Goal: Information Seeking & Learning: Learn about a topic

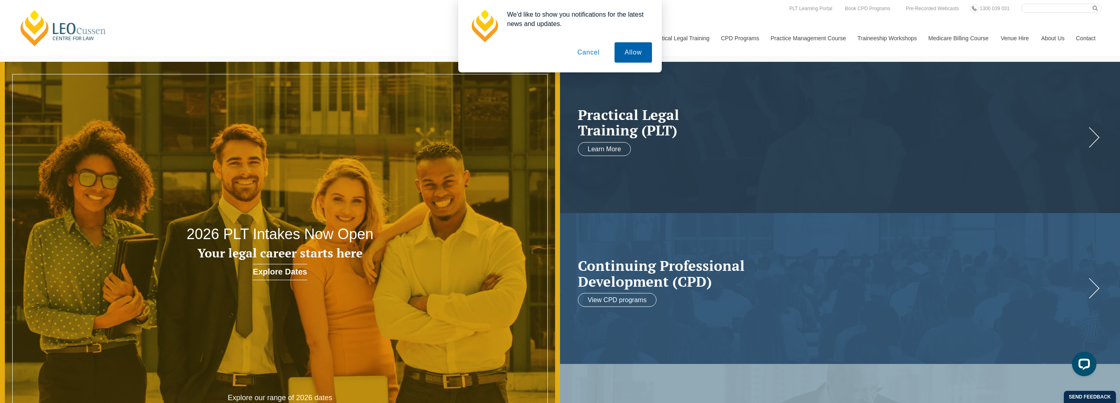
click at [619, 55] on button "Allow" at bounding box center [632, 52] width 37 height 20
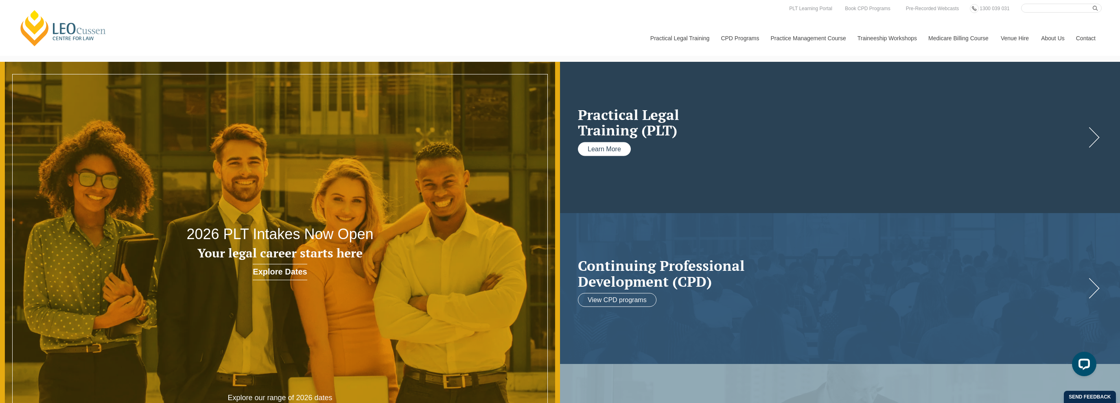
click at [614, 146] on link "Learn More" at bounding box center [604, 149] width 53 height 14
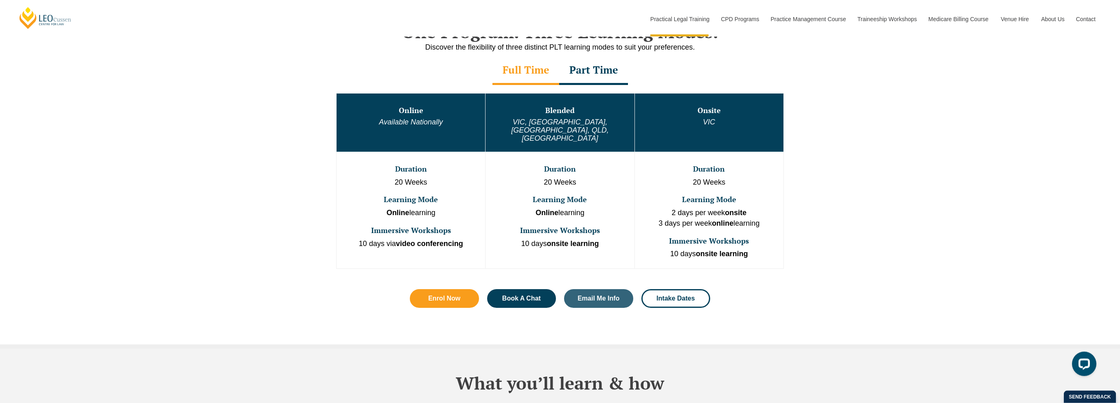
scroll to position [430, 0]
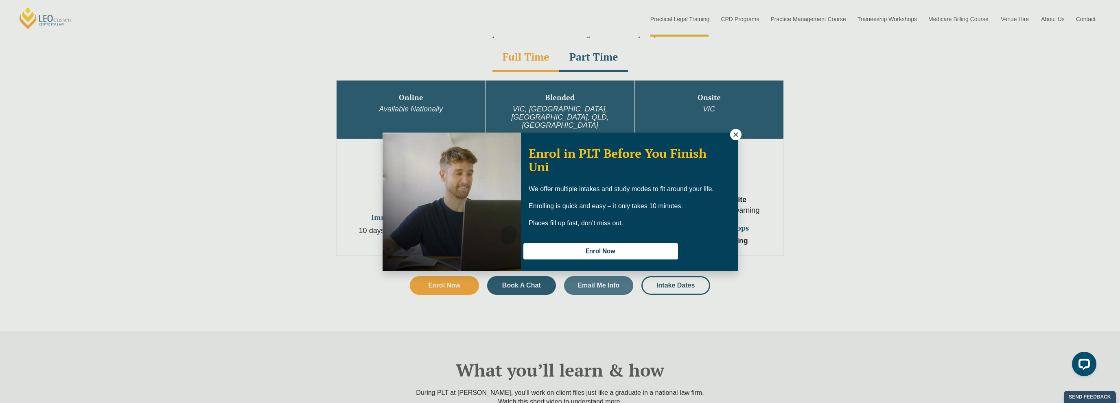
click at [854, 181] on div "Enrol in PLT Before You Finish Uni We offer multiple intakes and study modes to…" at bounding box center [560, 201] width 1120 height 403
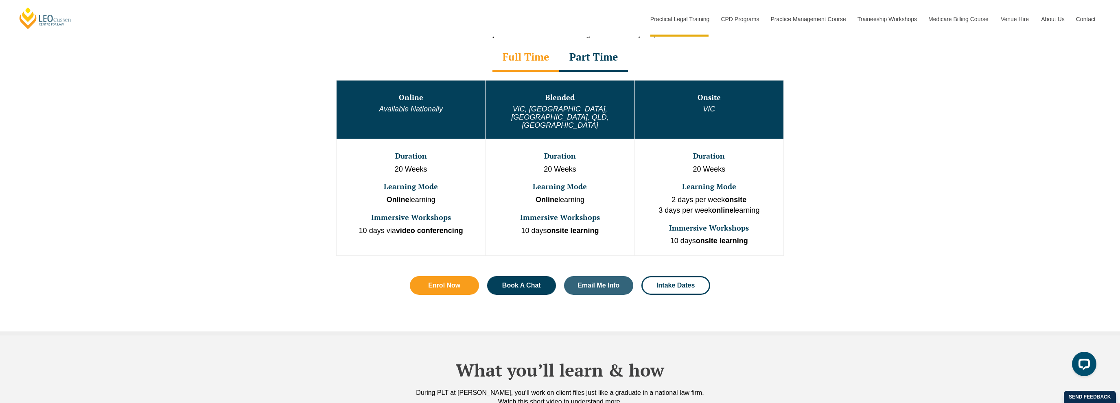
click at [592, 59] on div "Part Time" at bounding box center [593, 58] width 69 height 28
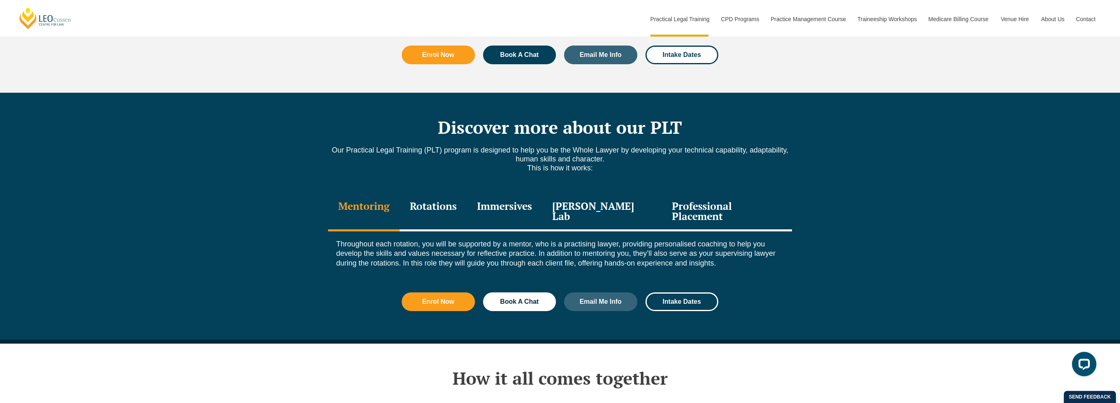
scroll to position [1031, 0]
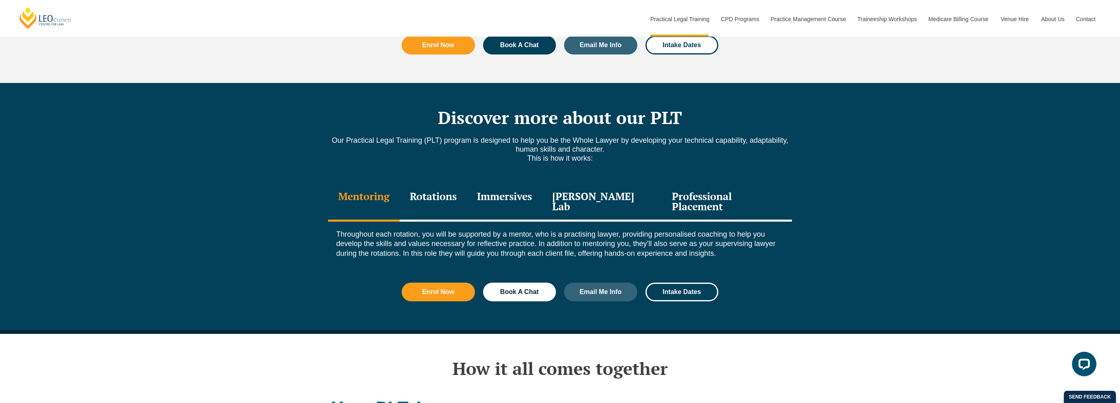
click at [518, 186] on div "Immersives" at bounding box center [504, 202] width 75 height 39
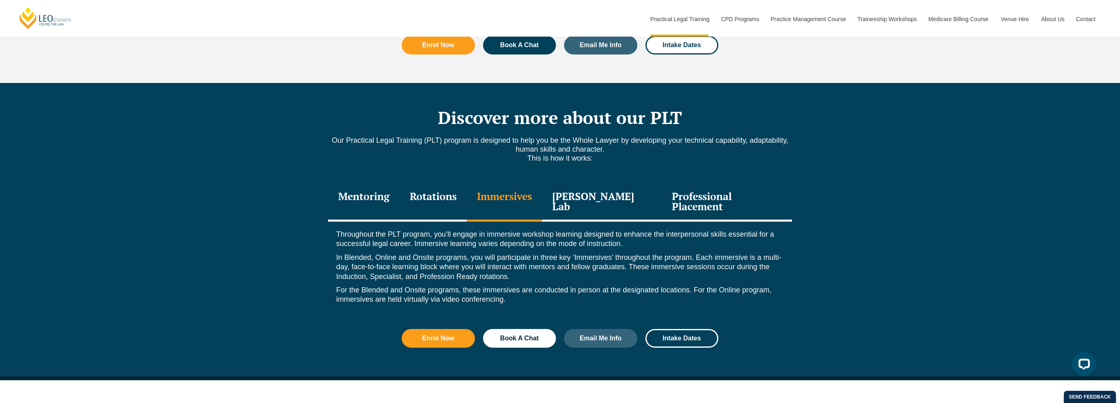
click at [454, 183] on div "Rotations" at bounding box center [433, 202] width 67 height 39
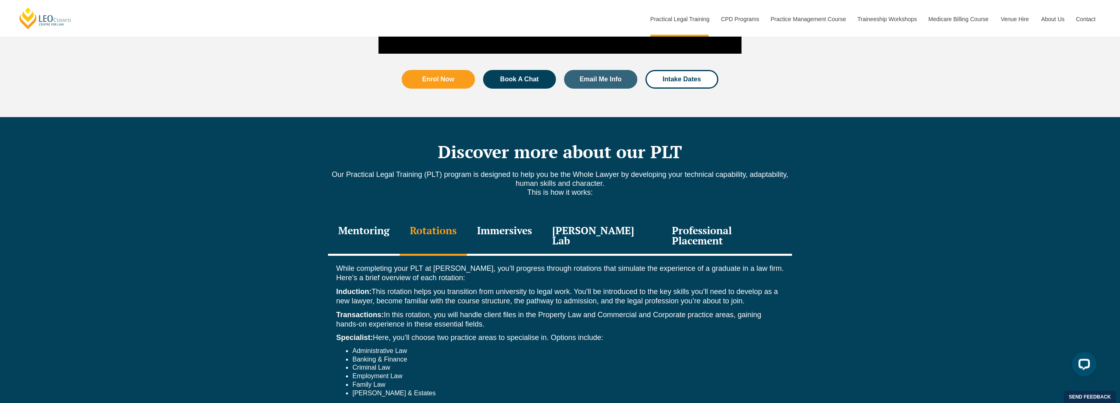
scroll to position [859, 0]
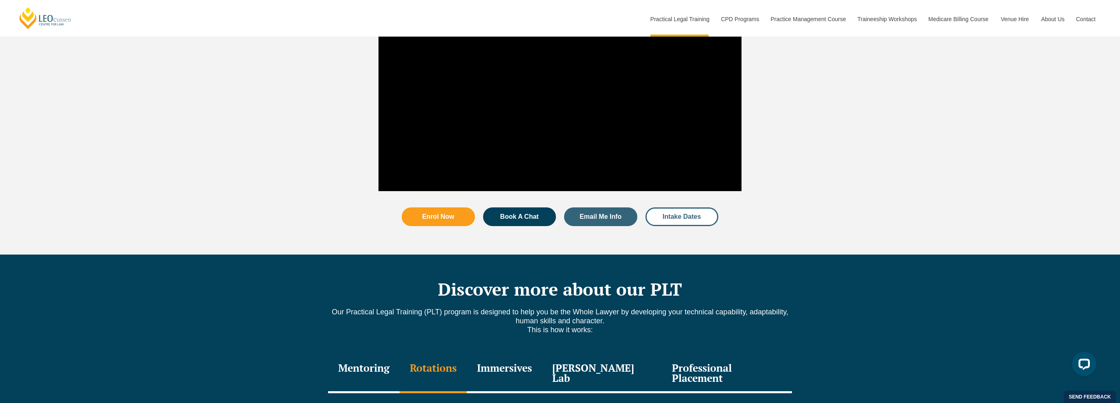
click at [664, 208] on link "Intake Dates" at bounding box center [681, 217] width 73 height 19
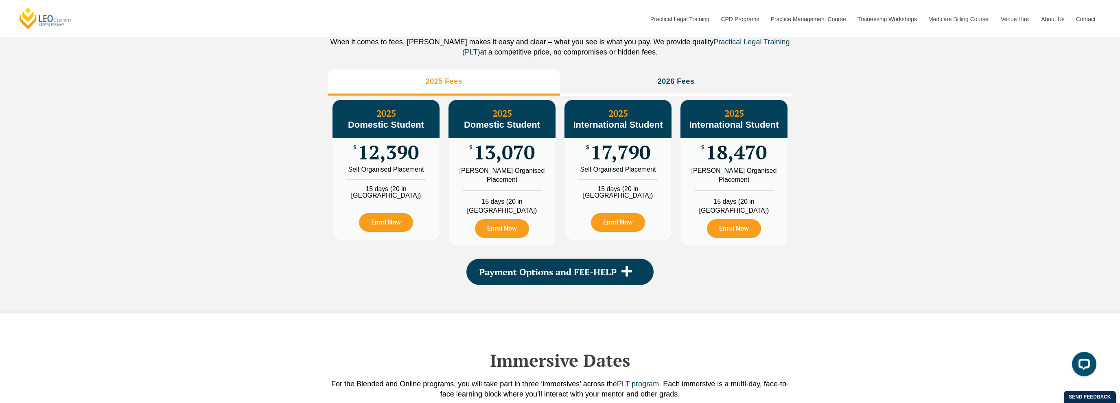
scroll to position [988, 0]
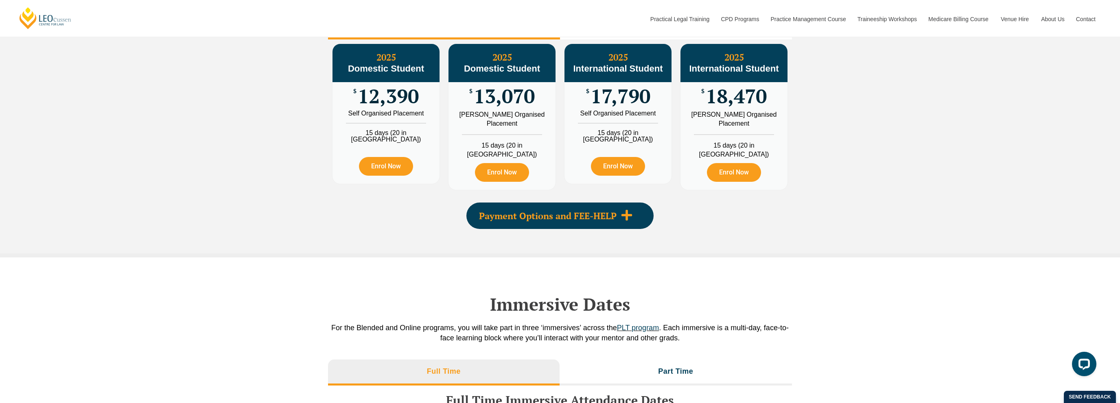
click at [558, 218] on span "Payment Options and FEE-HELP" at bounding box center [548, 216] width 138 height 9
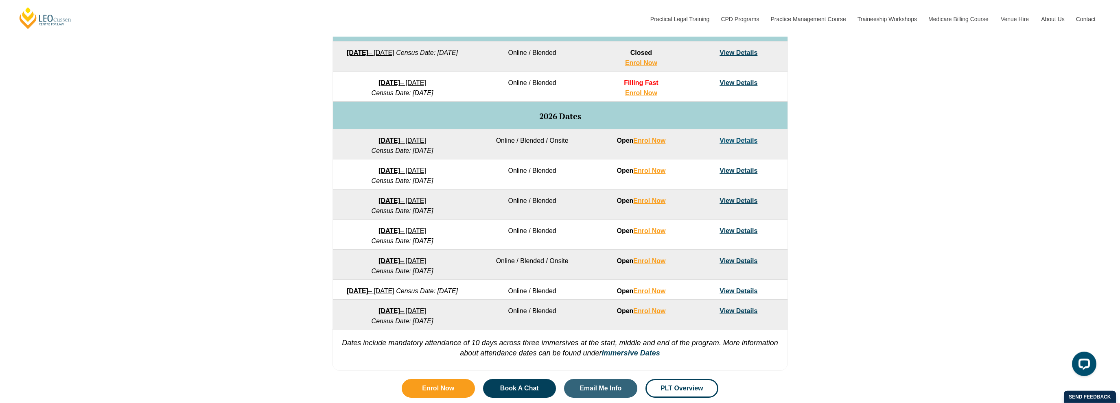
scroll to position [516, 0]
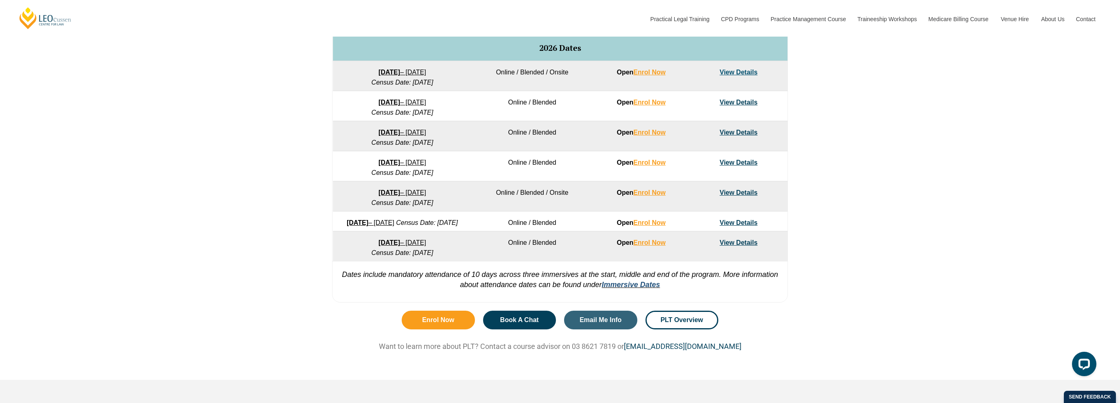
click at [628, 289] on link "Immersive Dates" at bounding box center [631, 285] width 58 height 8
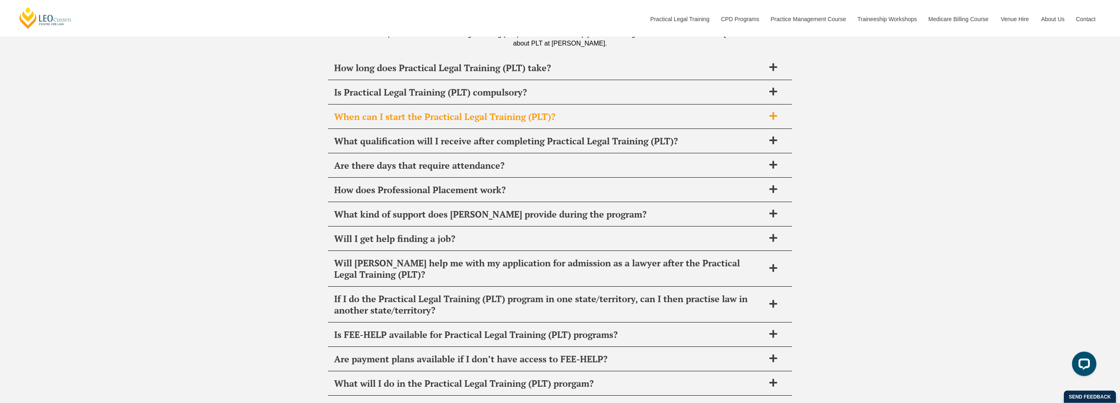
scroll to position [3319, 0]
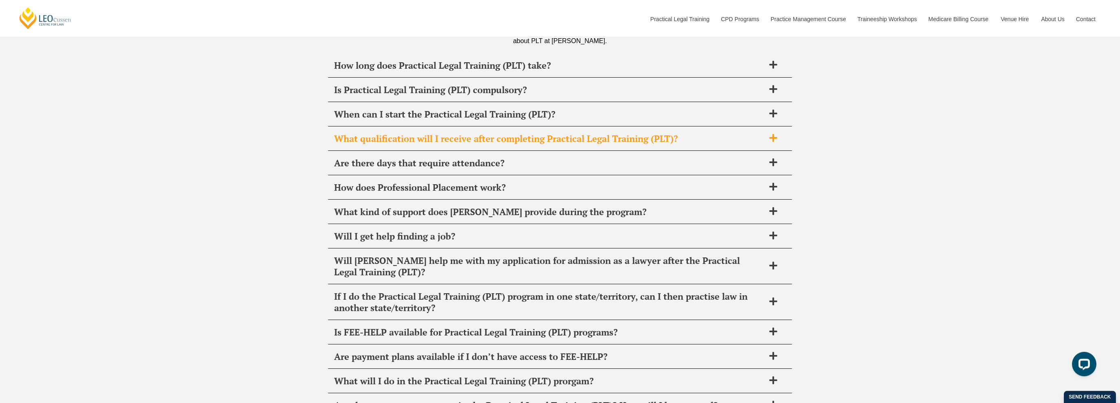
click at [773, 133] on icon at bounding box center [773, 137] width 9 height 9
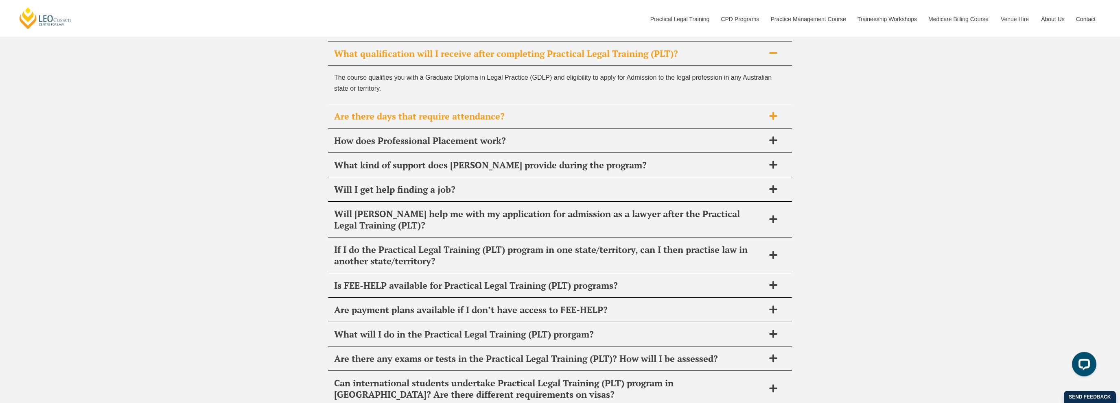
scroll to position [3405, 0]
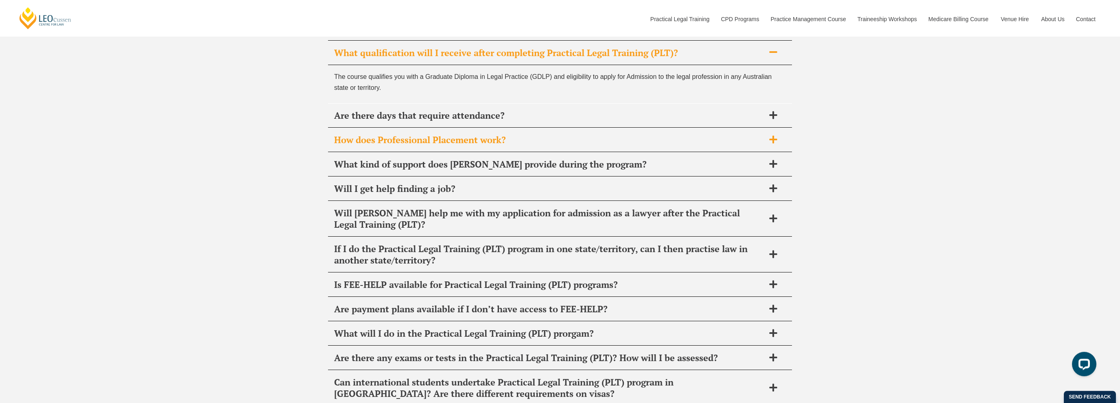
click at [778, 135] on span at bounding box center [773, 140] width 17 height 10
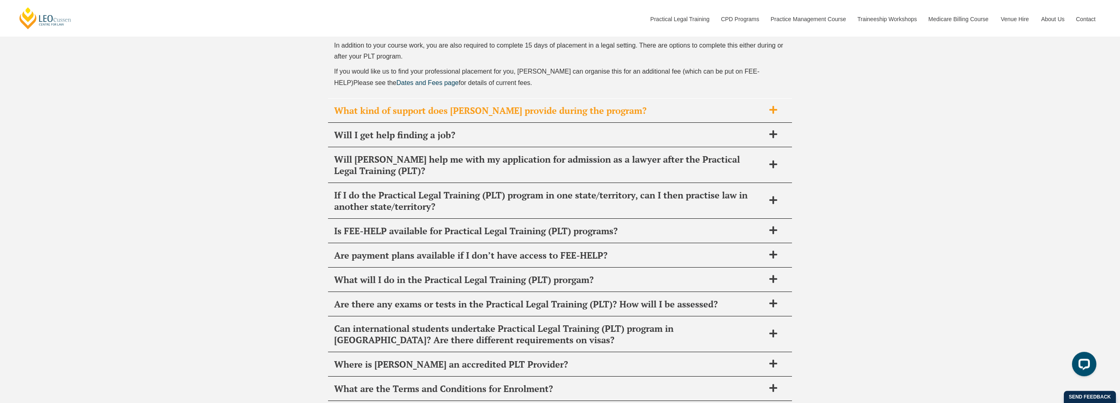
scroll to position [3491, 0]
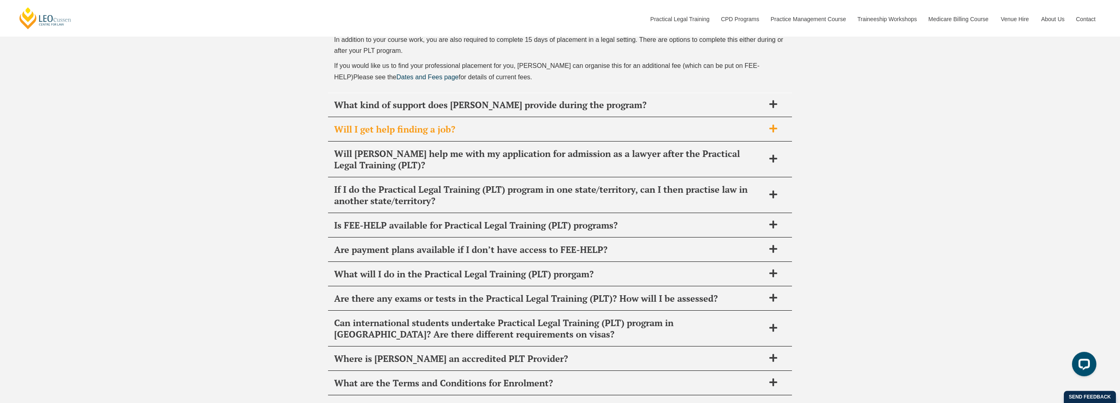
click at [773, 125] on icon at bounding box center [773, 129] width 8 height 8
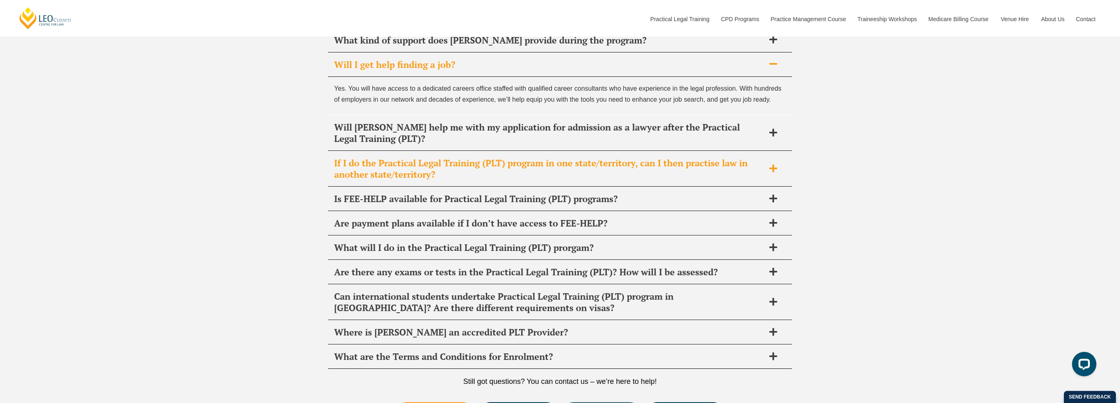
click at [777, 164] on icon at bounding box center [773, 168] width 9 height 9
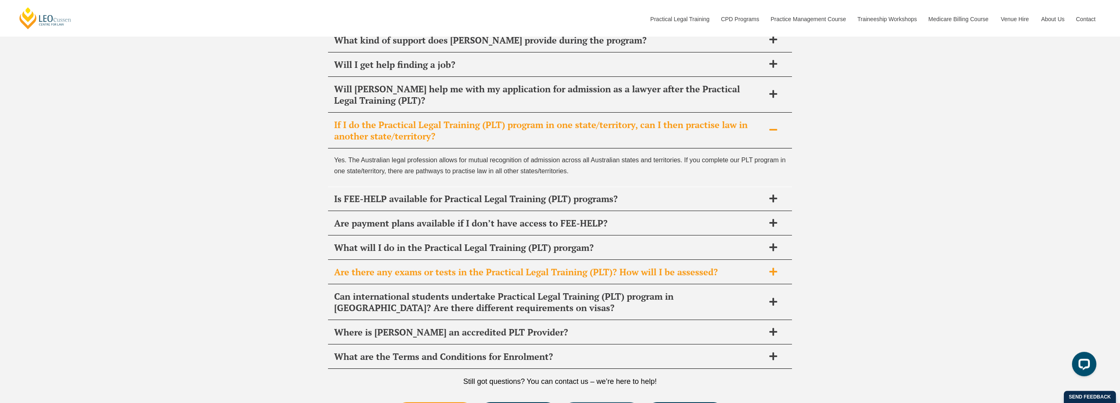
click at [779, 267] on span at bounding box center [773, 272] width 17 height 10
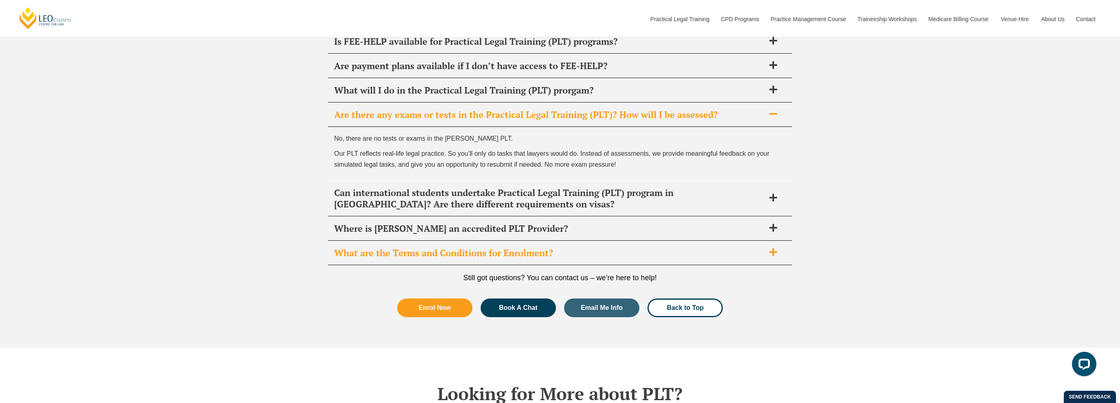
scroll to position [3620, 0]
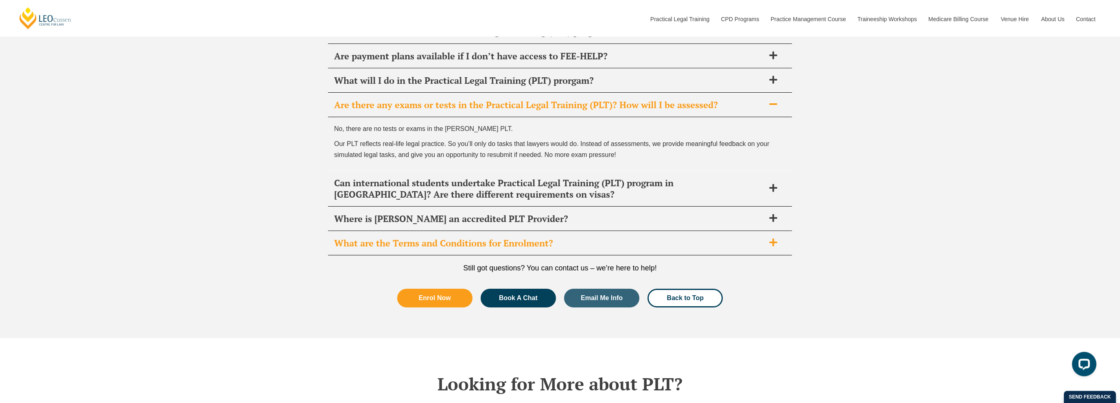
click at [774, 238] on icon at bounding box center [773, 242] width 8 height 8
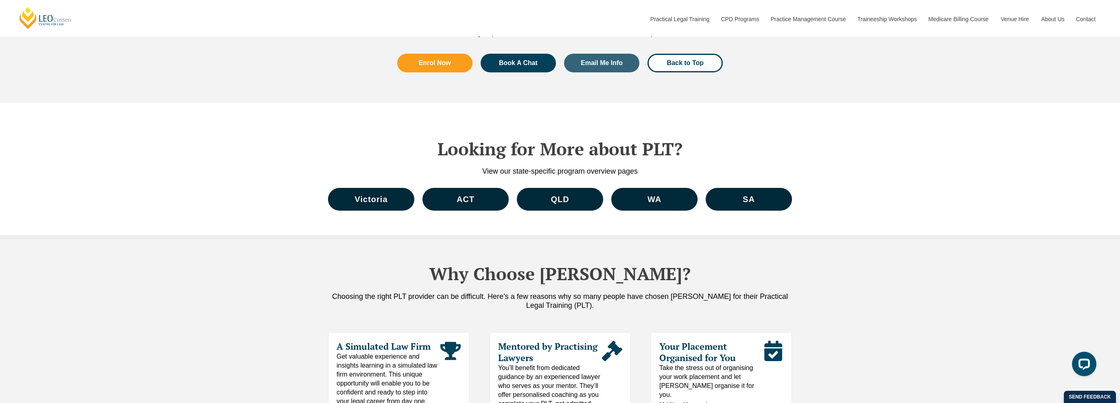
scroll to position [3920, 0]
